Goal: Transaction & Acquisition: Purchase product/service

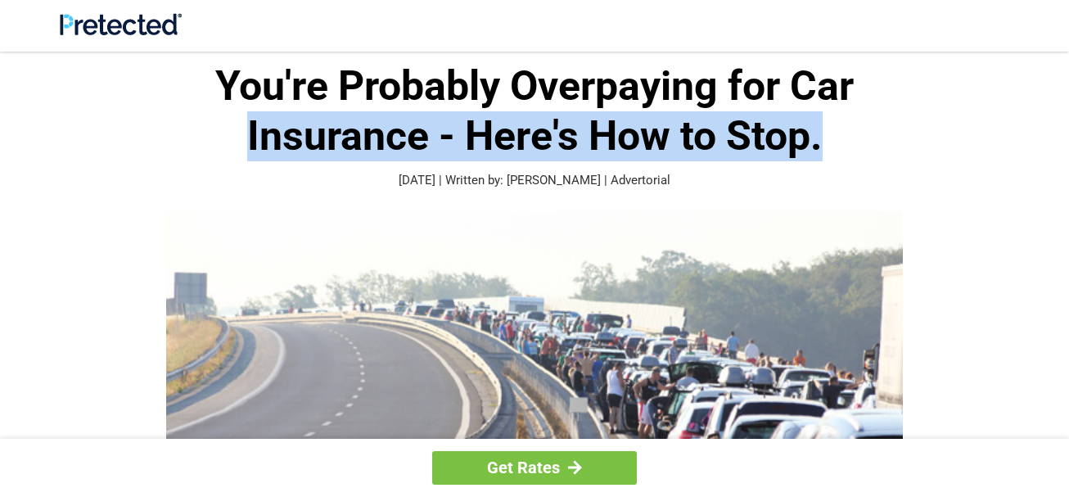
drag, startPoint x: 1064, startPoint y: 77, endPoint x: 1065, endPoint y: 113, distance: 36.0
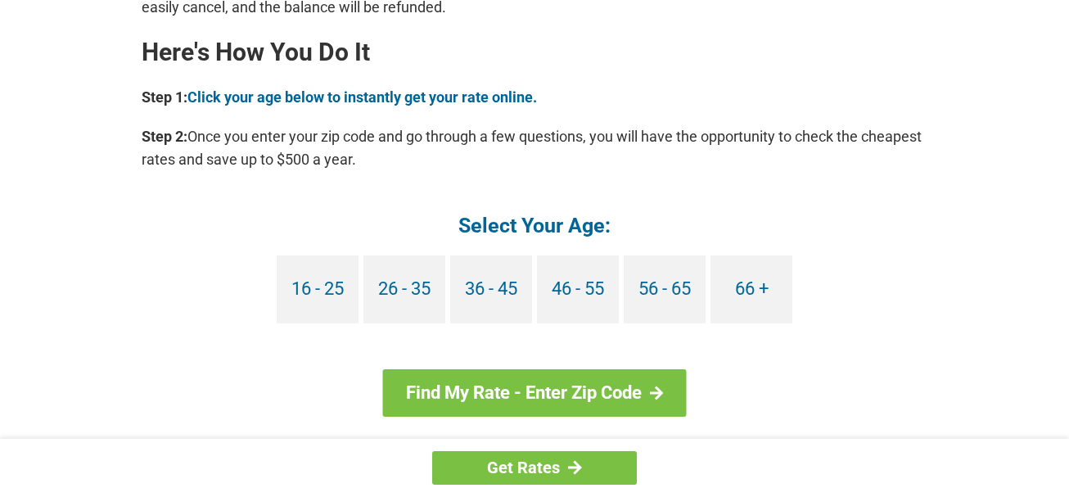
scroll to position [1484, 0]
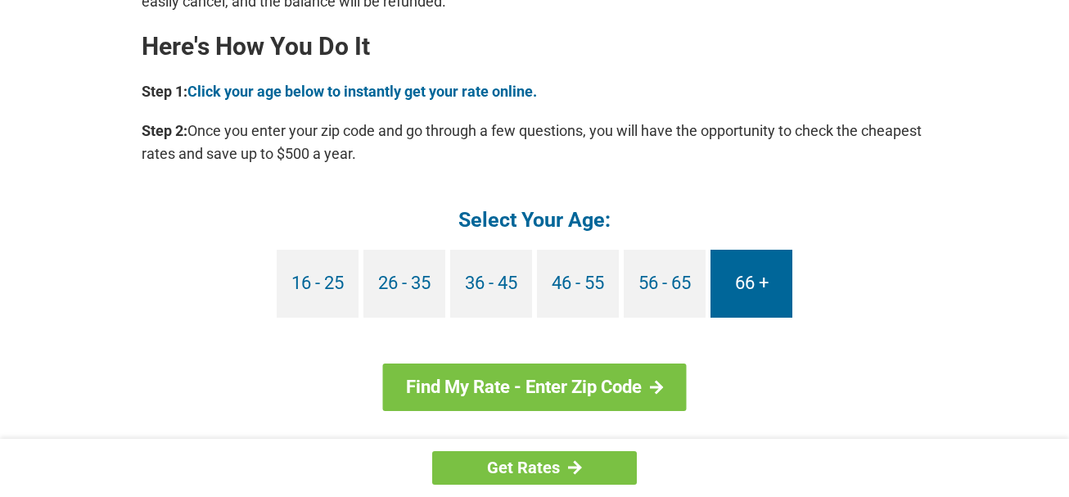
click at [745, 279] on link "66 +" at bounding box center [752, 284] width 82 height 68
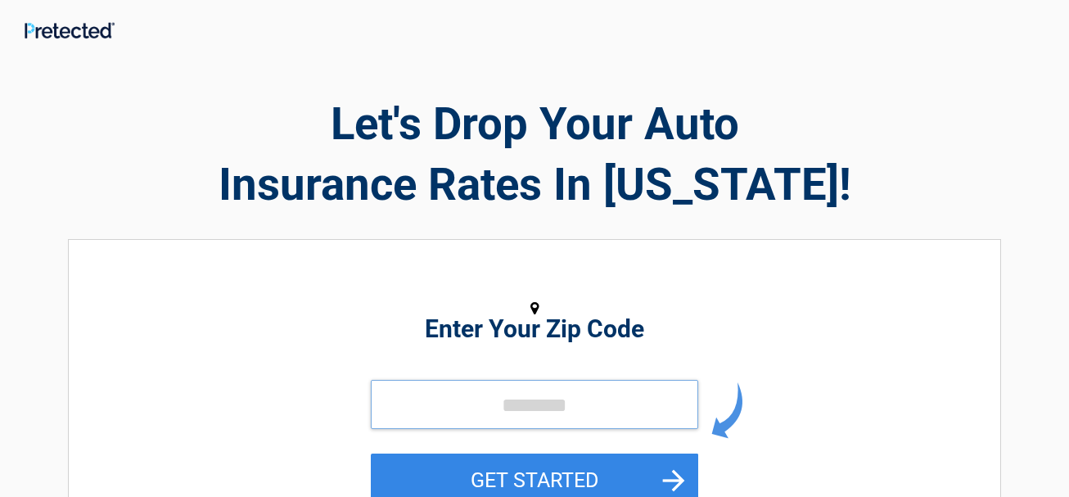
click at [555, 397] on input "tel" at bounding box center [535, 404] width 328 height 49
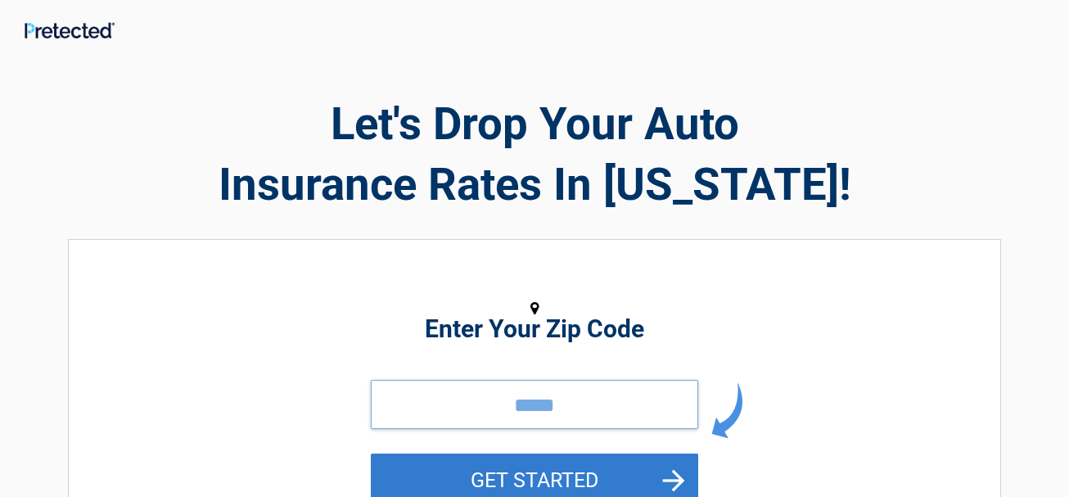
type input "*****"
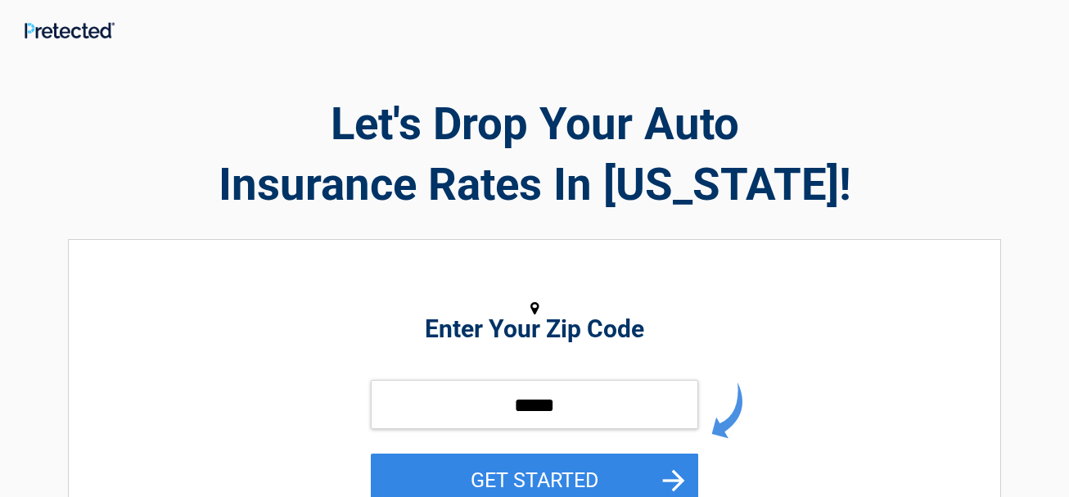
click at [577, 481] on button "GET STARTED" at bounding box center [535, 480] width 328 height 53
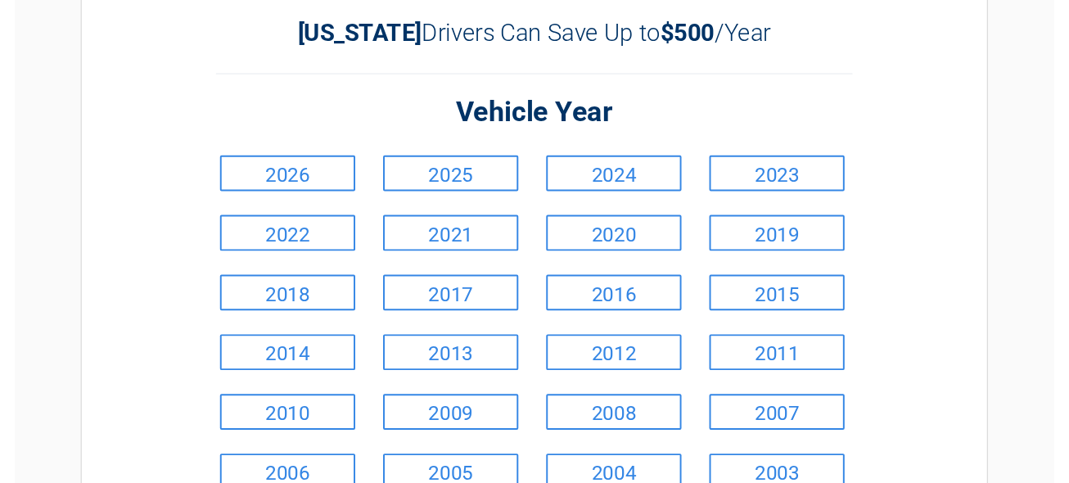
scroll to position [86, 0]
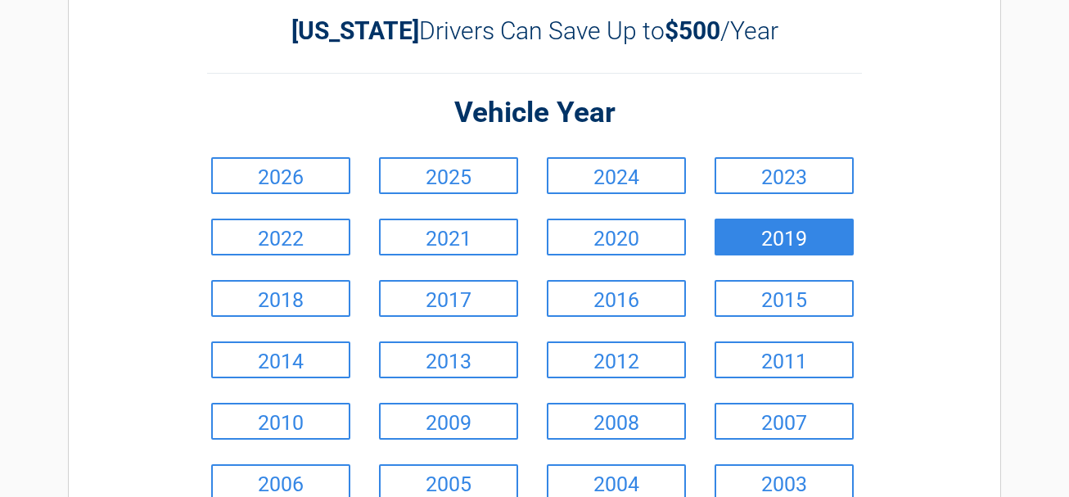
click at [732, 230] on link "2019" at bounding box center [784, 237] width 139 height 37
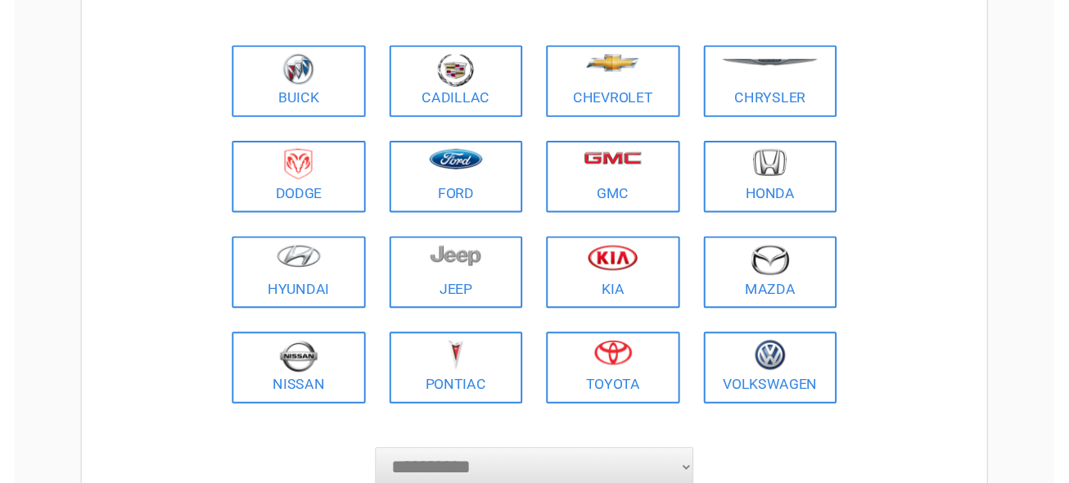
scroll to position [178, 0]
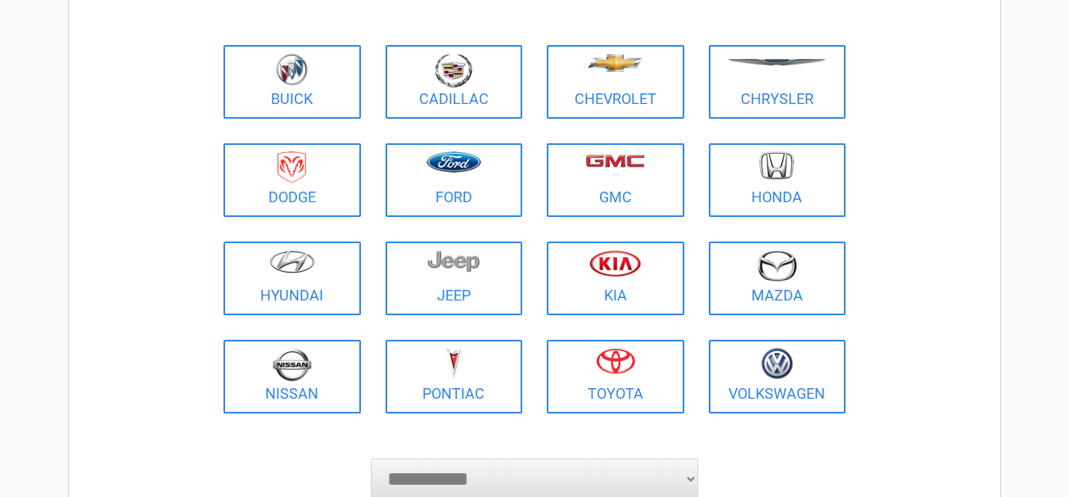
click at [599, 382] on figure at bounding box center [616, 366] width 118 height 37
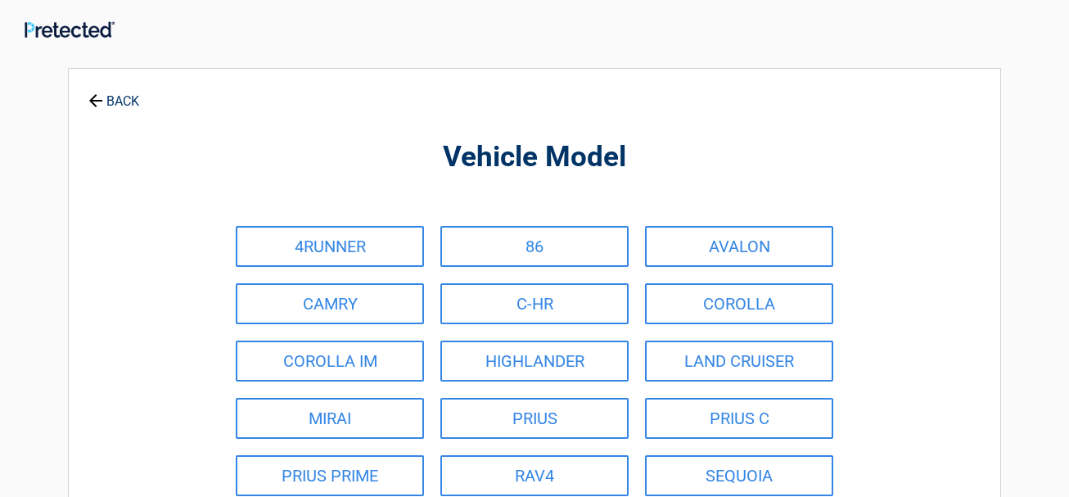
scroll to position [0, 0]
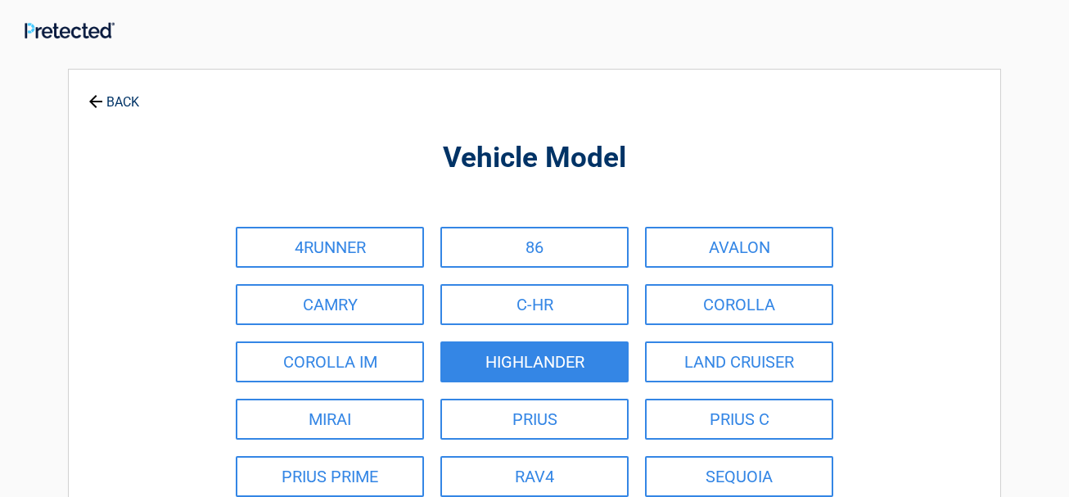
click at [577, 354] on link "HIGHLANDER" at bounding box center [535, 361] width 188 height 41
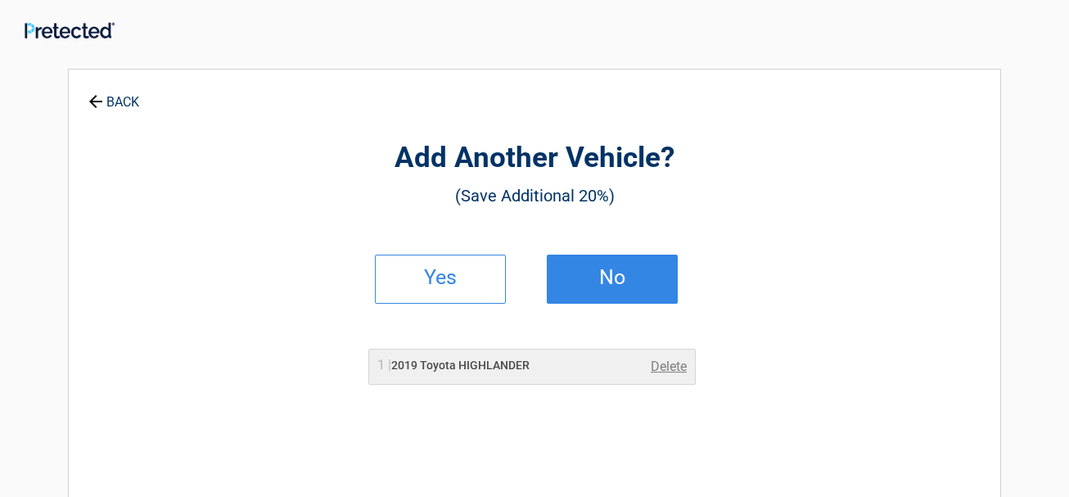
click at [617, 279] on h2 "No" at bounding box center [612, 277] width 97 height 11
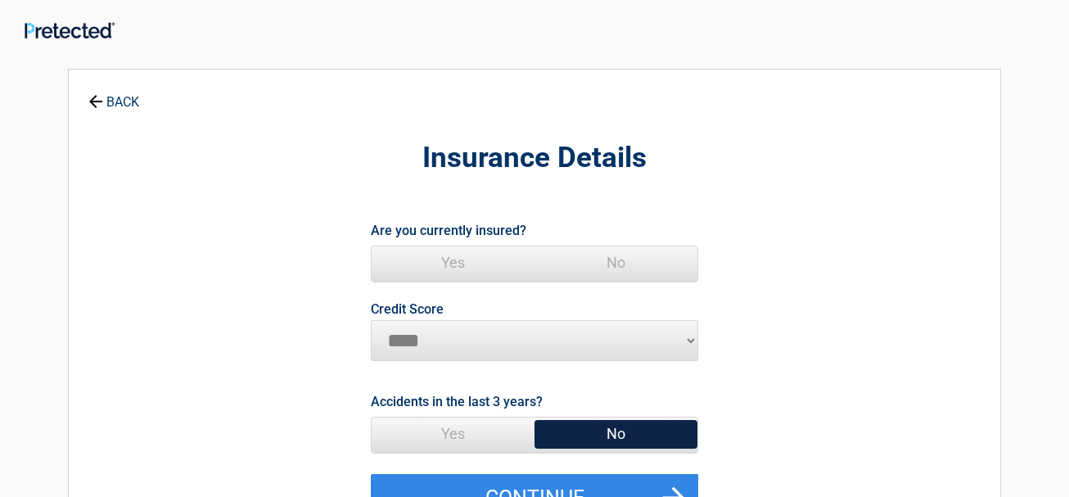
click at [613, 418] on span "No" at bounding box center [616, 434] width 163 height 33
click at [468, 263] on span "Yes" at bounding box center [453, 262] width 163 height 33
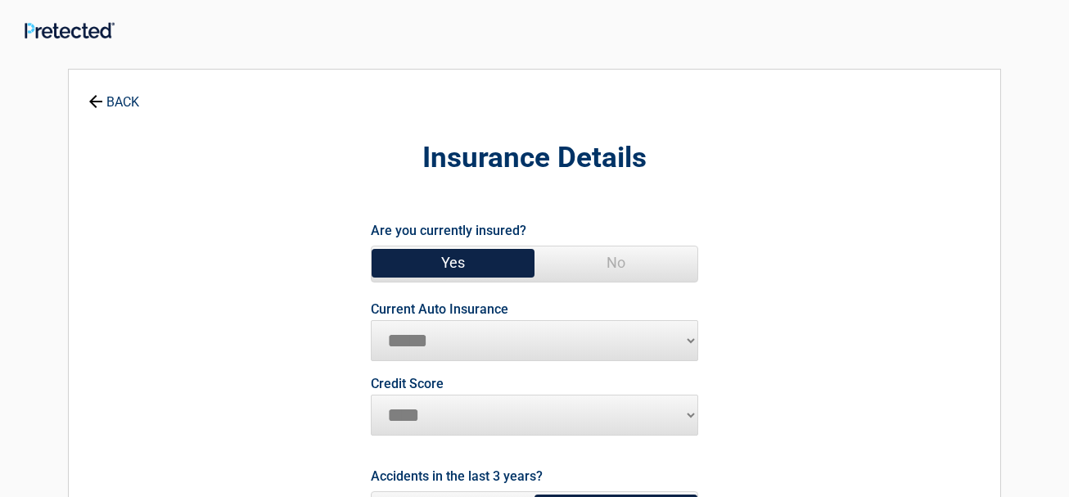
click at [689, 337] on select "**********" at bounding box center [535, 340] width 328 height 41
select select "****"
click at [371, 320] on select "**********" at bounding box center [535, 340] width 328 height 41
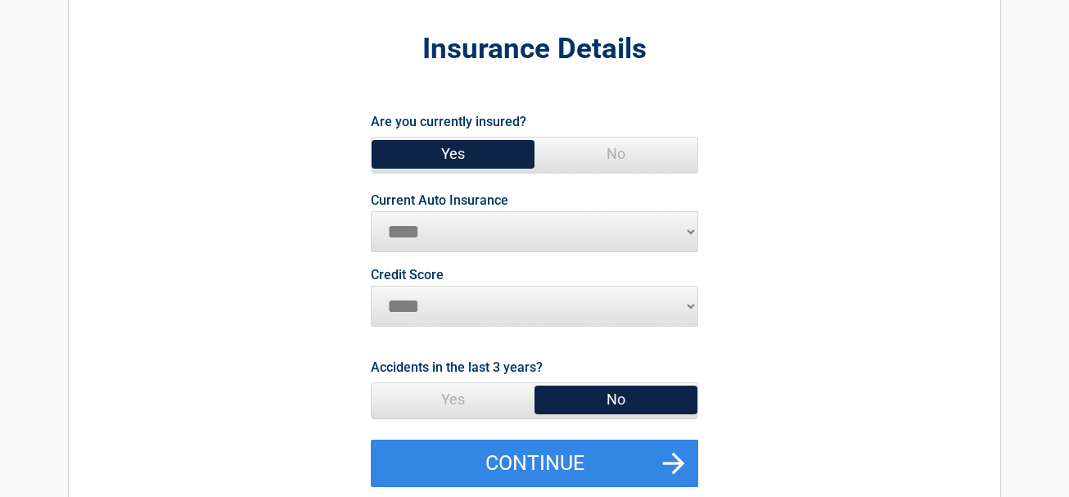
scroll to position [119, 0]
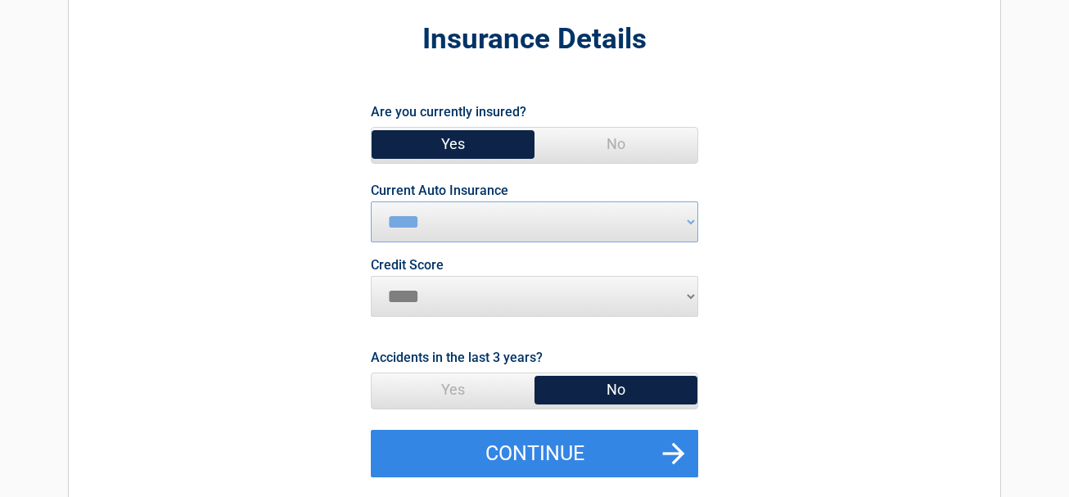
click at [608, 400] on span "No" at bounding box center [616, 389] width 163 height 33
click at [618, 391] on span "No" at bounding box center [616, 389] width 163 height 33
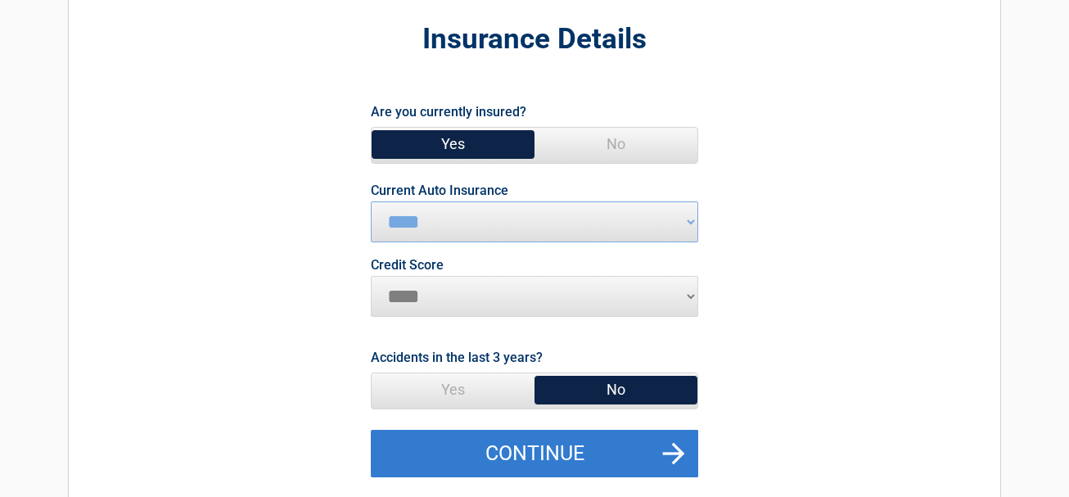
click at [672, 448] on button "Continue" at bounding box center [535, 453] width 328 height 47
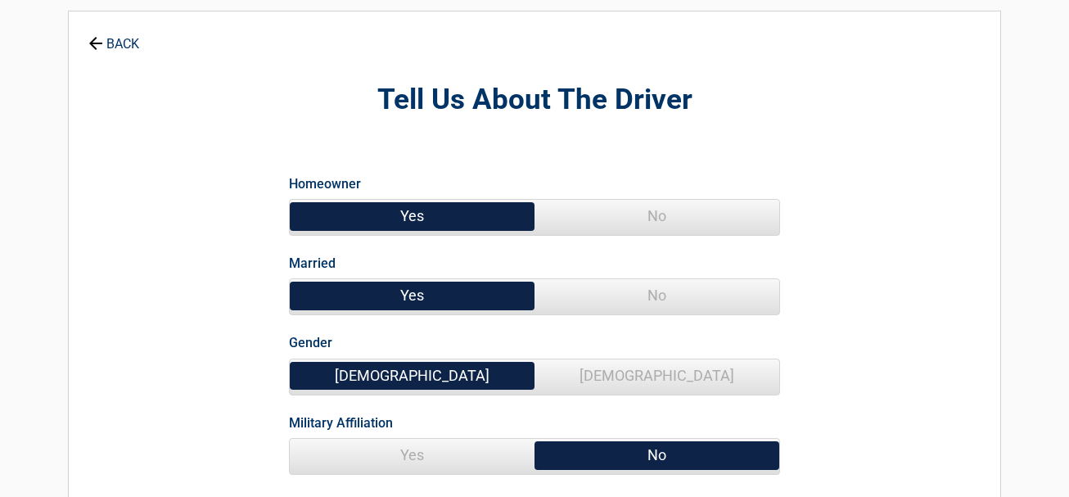
scroll to position [0, 0]
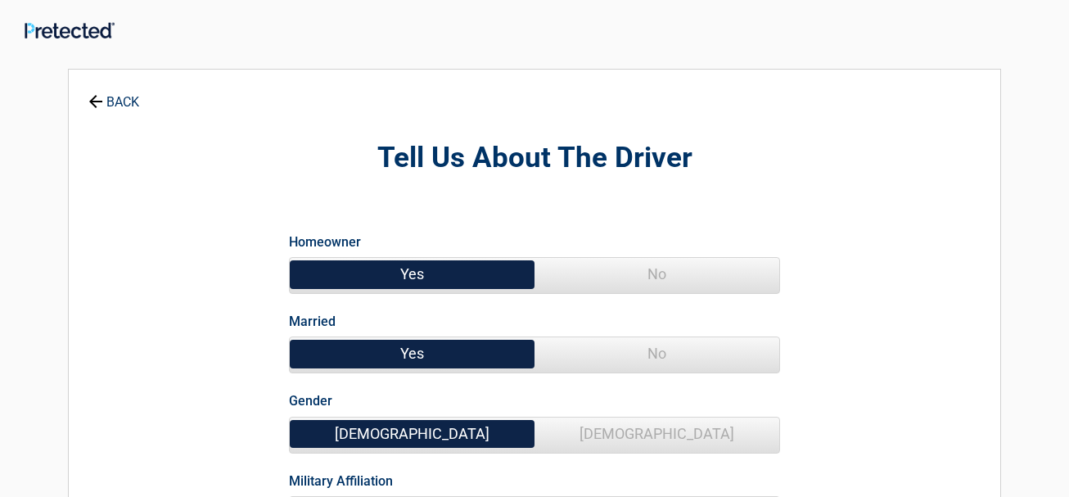
click at [409, 274] on span "Yes" at bounding box center [412, 274] width 245 height 33
drag, startPoint x: 427, startPoint y: 355, endPoint x: 430, endPoint y: 371, distance: 15.9
click at [427, 356] on span "Yes" at bounding box center [412, 353] width 245 height 33
click at [622, 429] on span "[DEMOGRAPHIC_DATA]" at bounding box center [657, 434] width 245 height 33
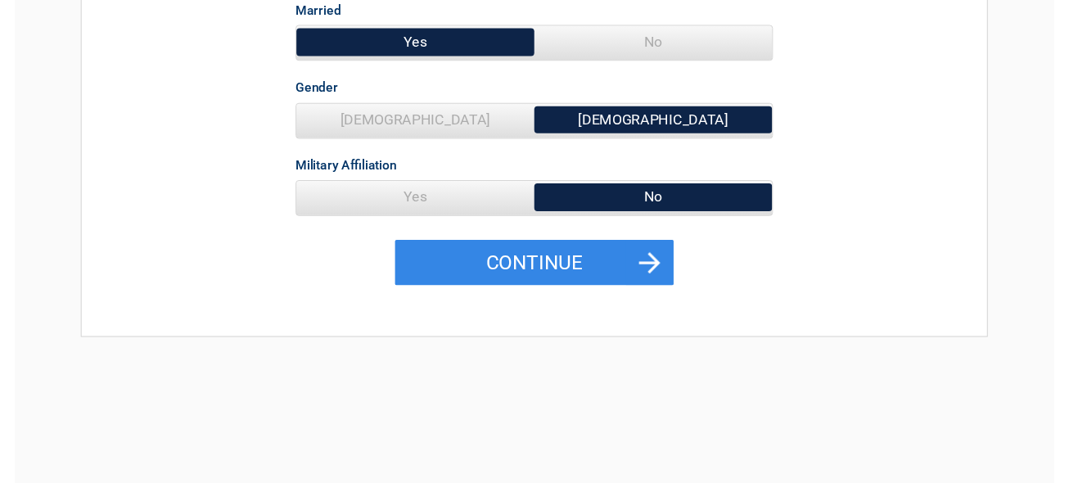
scroll to position [315, 0]
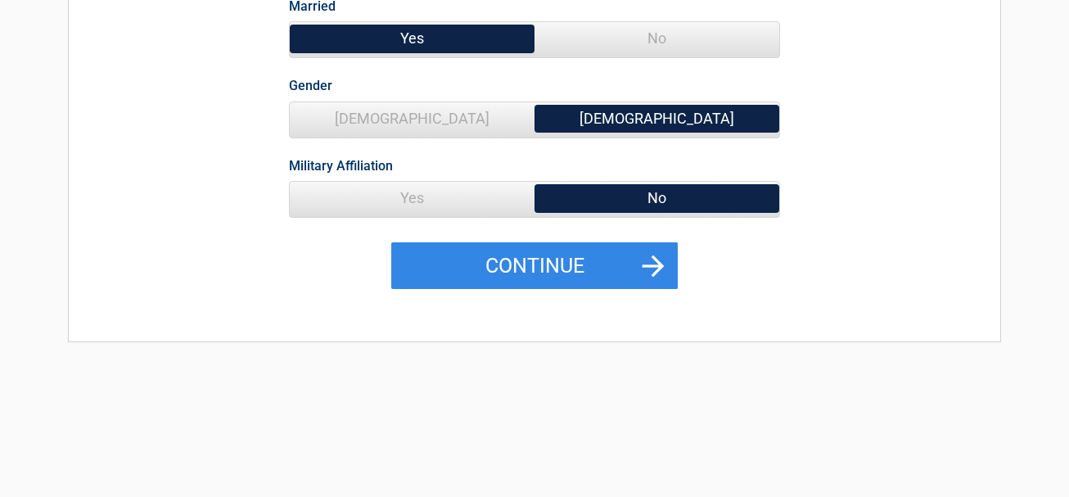
click at [431, 194] on span "Yes" at bounding box center [412, 198] width 245 height 33
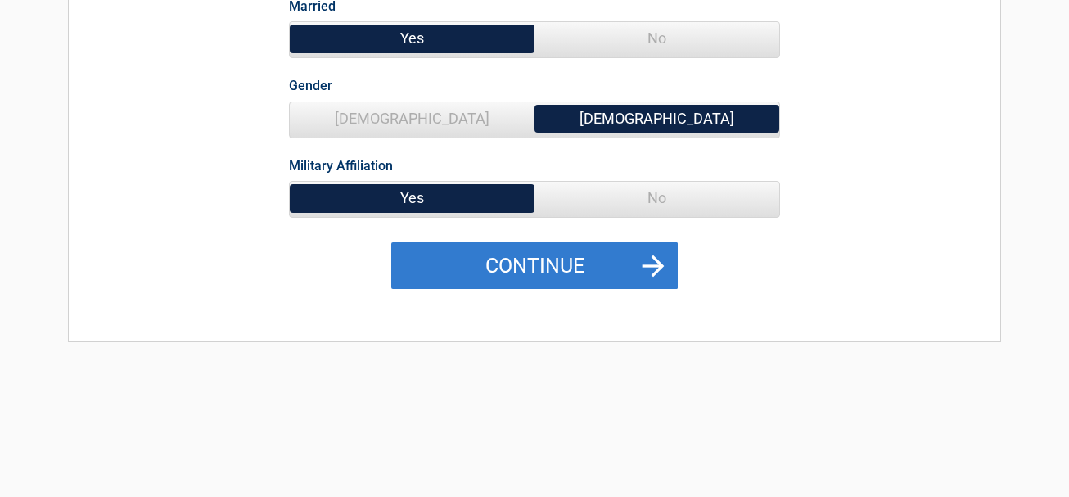
click at [561, 255] on button "Continue" at bounding box center [534, 265] width 287 height 47
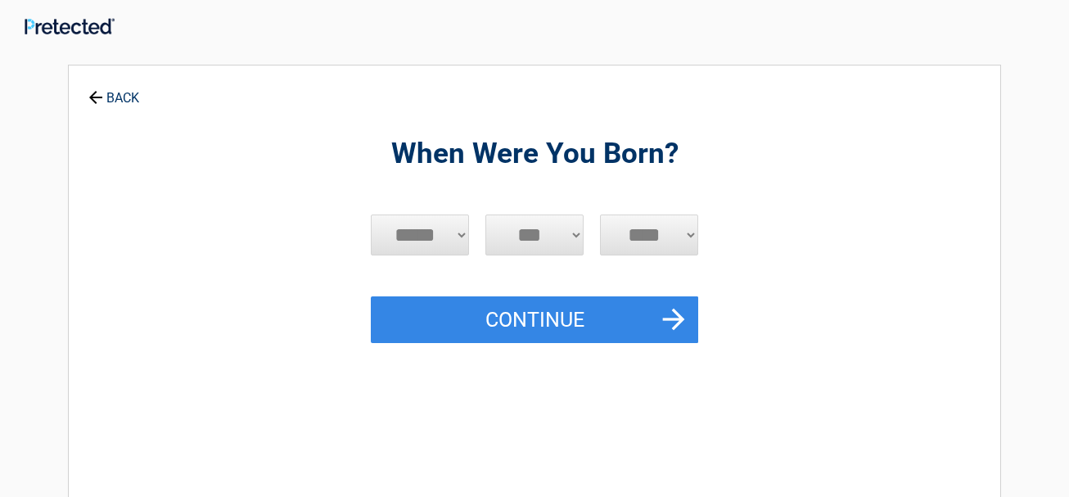
scroll to position [0, 0]
